Goal: Check status: Check status

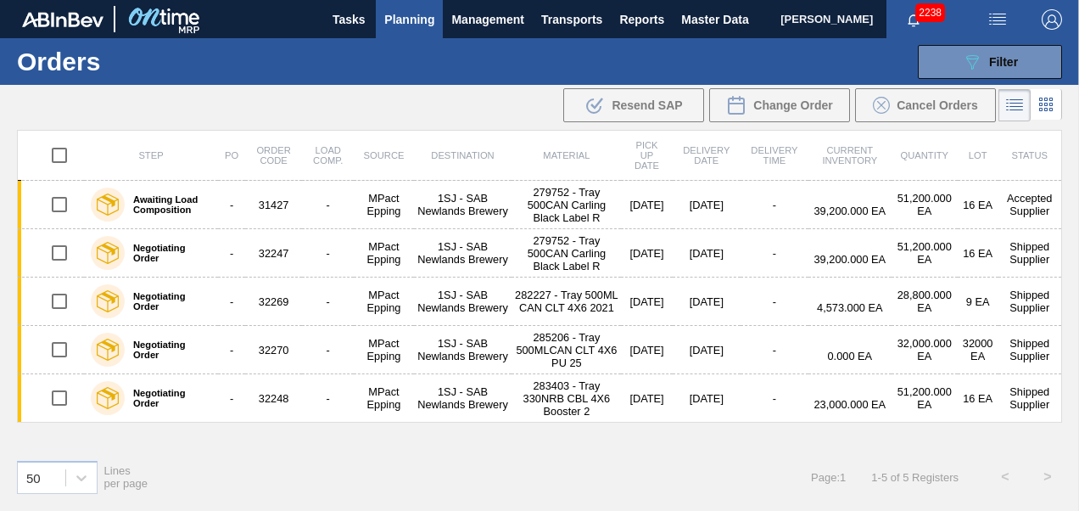
click at [409, 24] on span "Planning" at bounding box center [409, 19] width 50 height 20
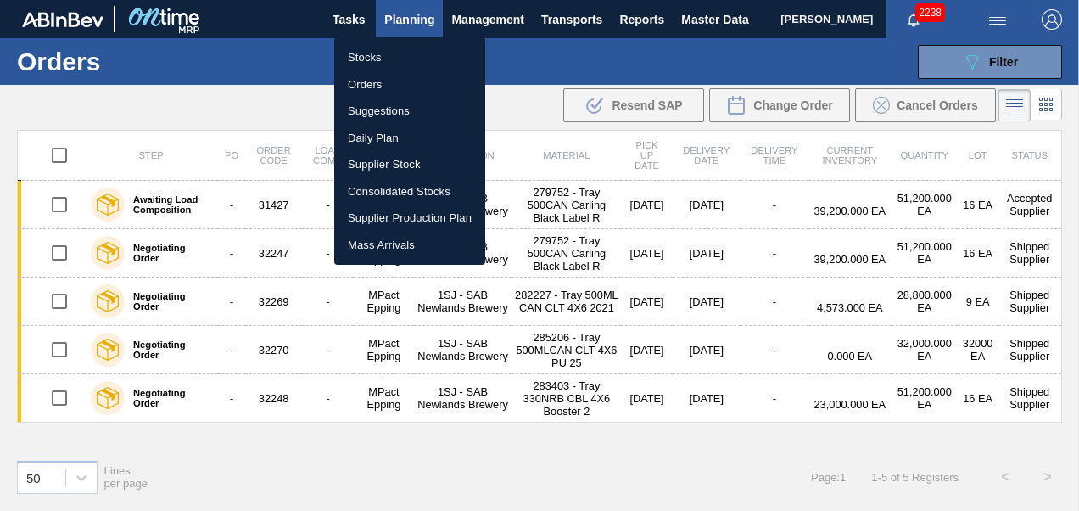
click at [405, 51] on li "Stocks" at bounding box center [409, 57] width 151 height 27
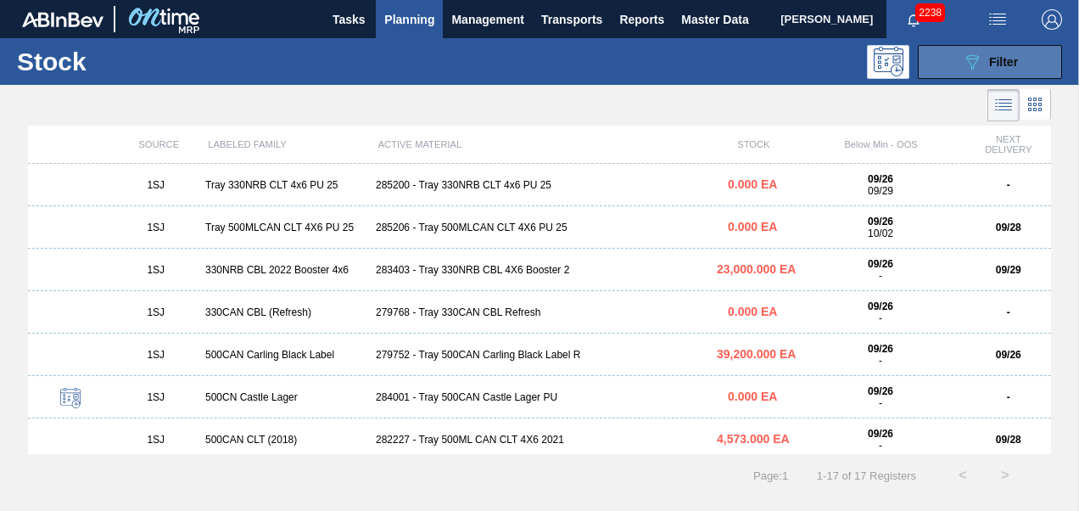
click at [974, 65] on icon at bounding box center [972, 62] width 13 height 14
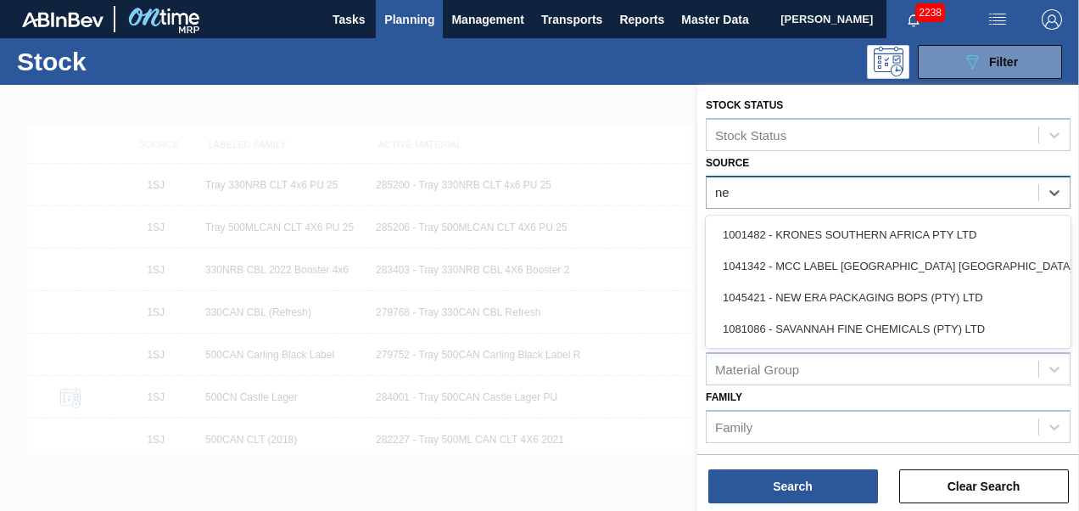
type input "new"
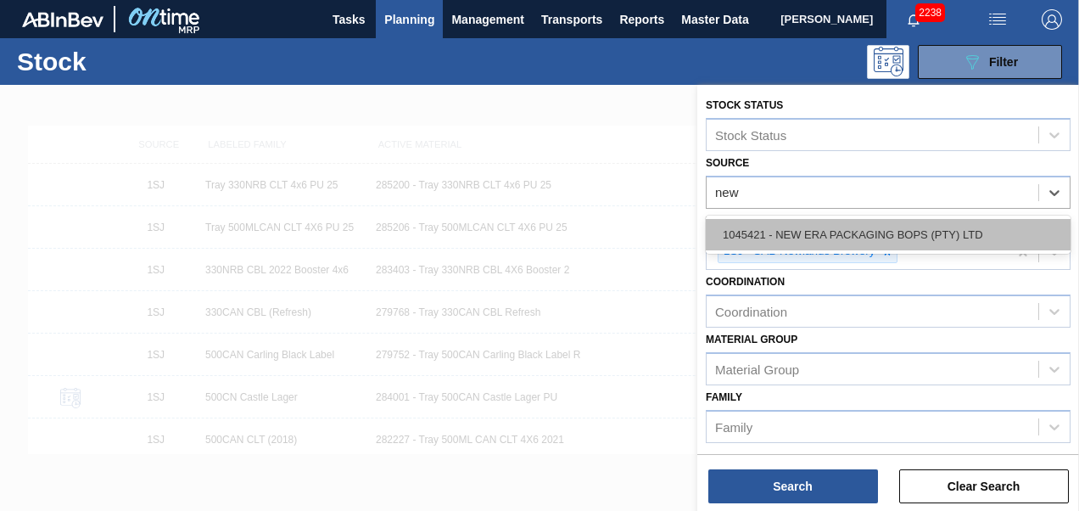
click at [967, 243] on div "1045421 - NEW ERA PACKAGING BOPS (PTY) LTD" at bounding box center [888, 234] width 365 height 31
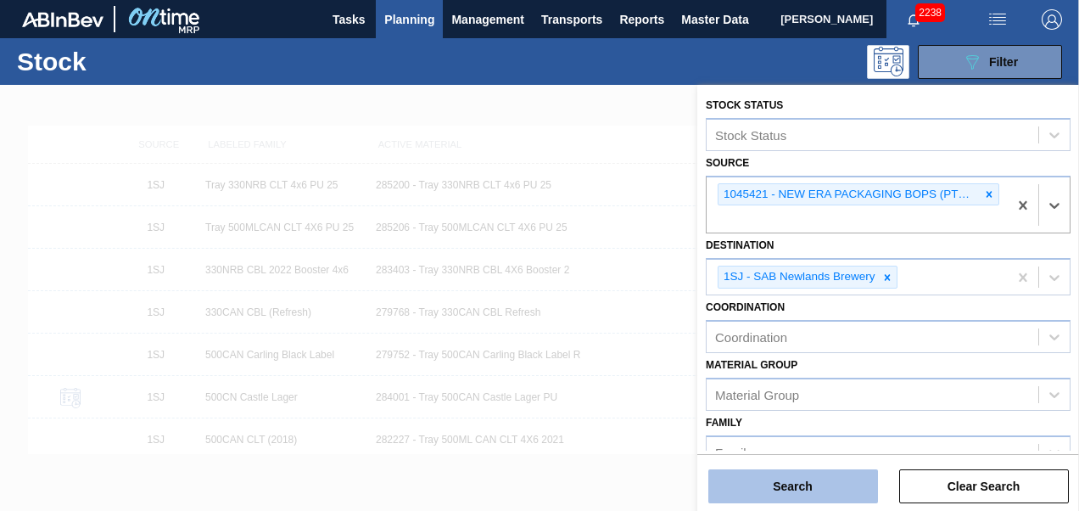
click at [813, 493] on button "Search" at bounding box center [793, 486] width 170 height 34
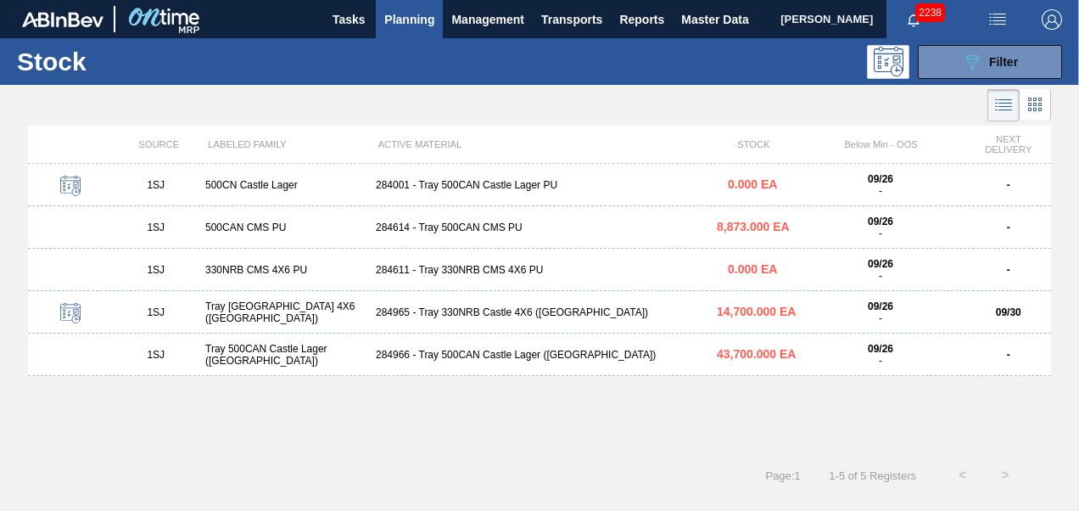
click at [454, 360] on div "284966 - Tray 500CAN Castle Lager ([GEOGRAPHIC_DATA])" at bounding box center [539, 355] width 341 height 12
